Goal: Task Accomplishment & Management: Manage account settings

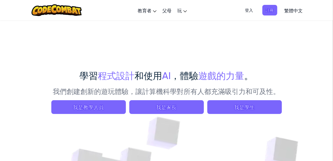
click at [251, 11] on span "登入" at bounding box center [248, 10] width 15 height 11
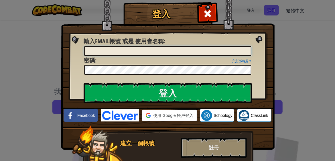
type input "[EMAIL_ADDRESS][DOMAIN_NAME]"
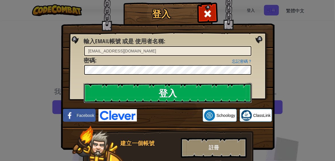
click at [158, 91] on input "登入" at bounding box center [168, 93] width 168 height 20
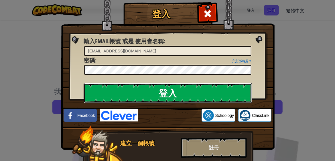
click at [146, 94] on input "登入" at bounding box center [168, 93] width 168 height 20
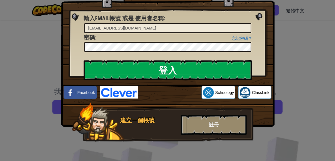
click at [157, 82] on img at bounding box center [168, 43] width 214 height 167
